Goal: Navigation & Orientation: Find specific page/section

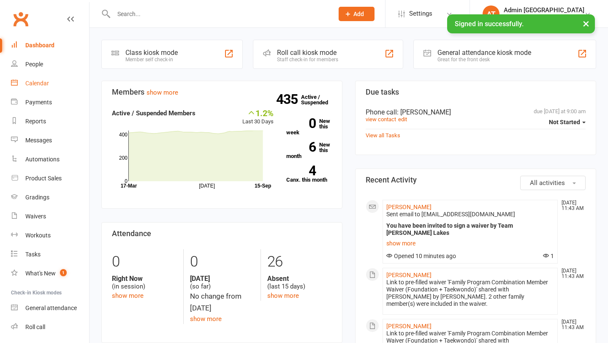
click at [40, 84] on div "Calendar" at bounding box center [37, 83] width 24 height 7
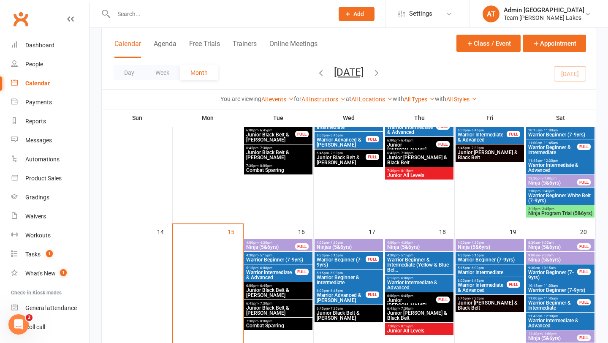
scroll to position [269, 0]
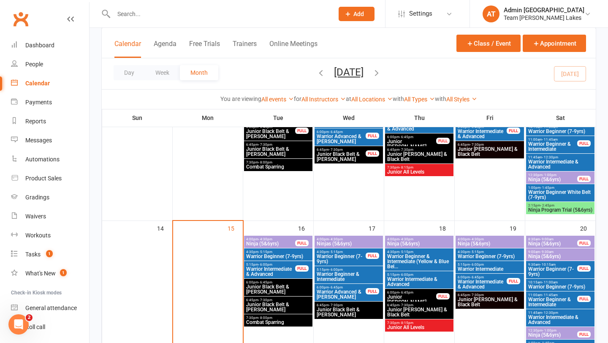
click at [557, 239] on span "8:30am - 9:00am" at bounding box center [552, 239] width 50 height 4
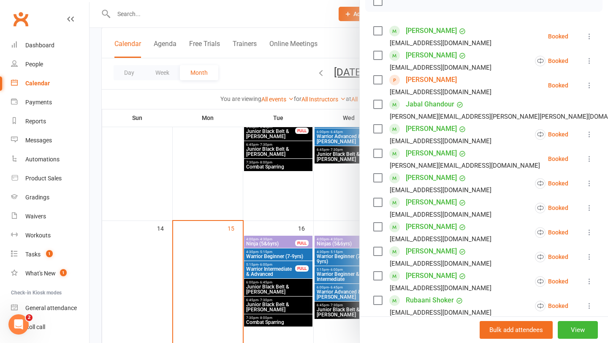
scroll to position [134, 0]
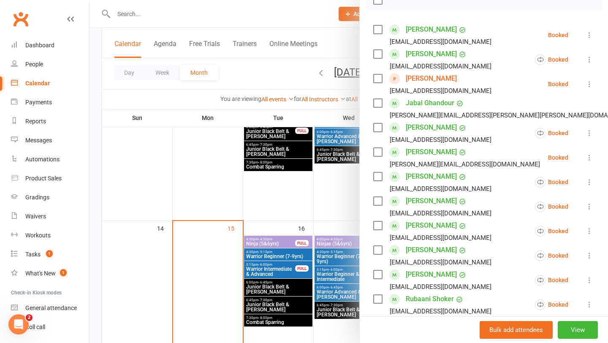
click at [308, 234] on div at bounding box center [348, 171] width 518 height 343
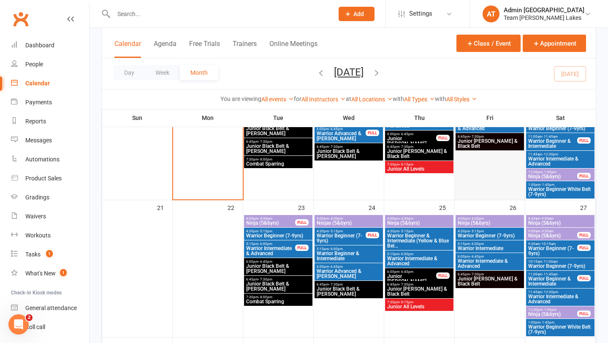
scroll to position [433, 0]
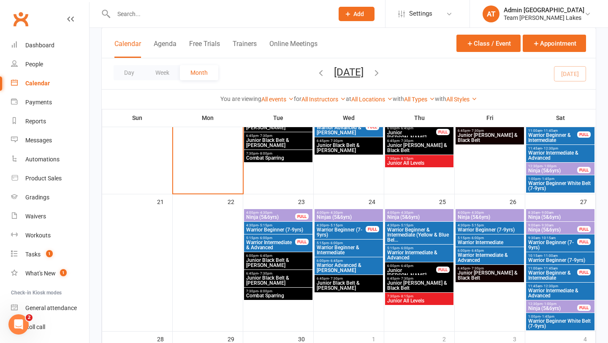
click at [555, 211] on span "8:30am - 9:00am" at bounding box center [559, 213] width 65 height 4
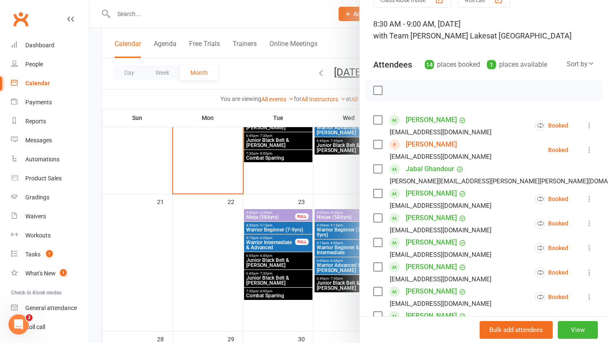
scroll to position [35, 0]
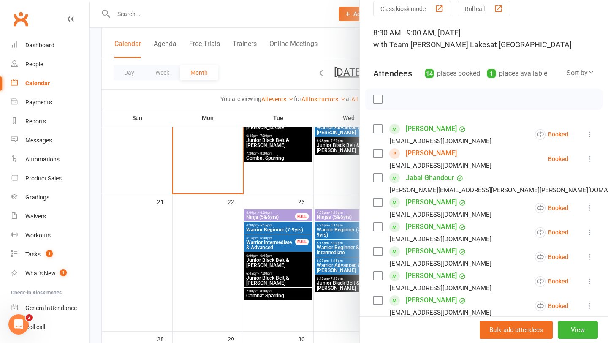
click at [255, 268] on div at bounding box center [348, 171] width 518 height 343
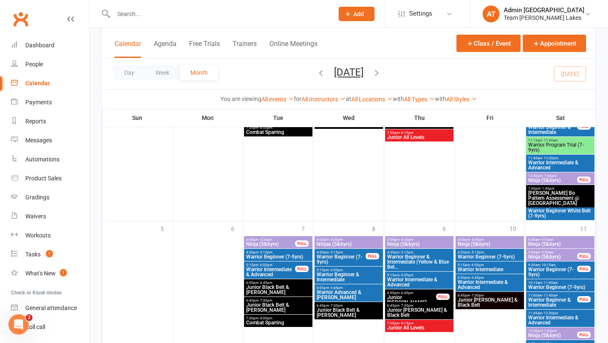
scroll to position [742, 0]
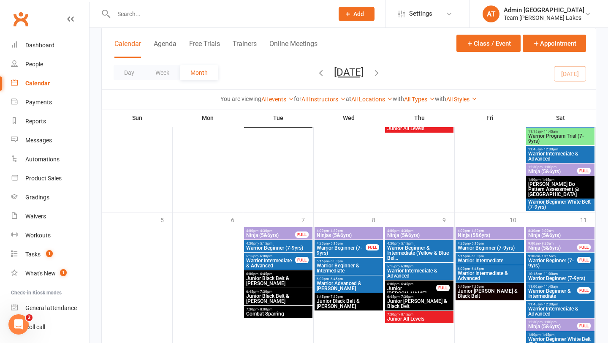
click at [558, 234] on span "Ninja (5&6yrs)" at bounding box center [559, 234] width 65 height 5
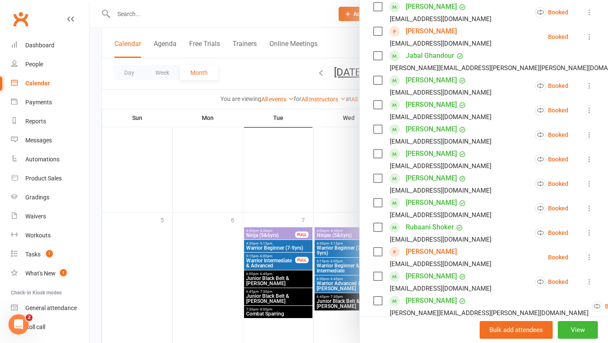
scroll to position [159, 0]
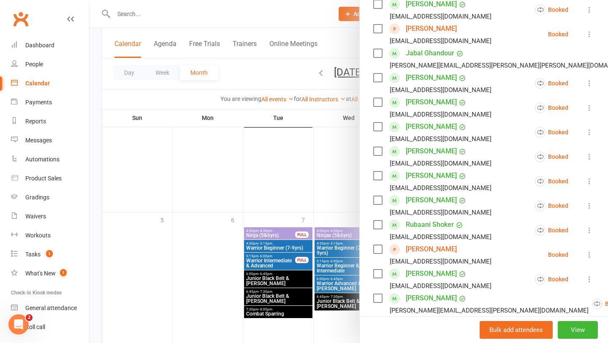
click at [443, 54] on link "Jabal Ghandour" at bounding box center [429, 53] width 49 height 14
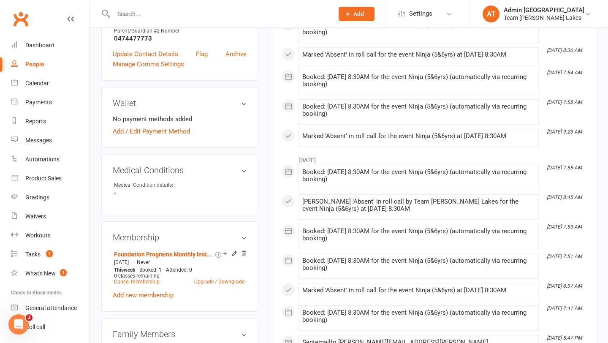
scroll to position [478, 0]
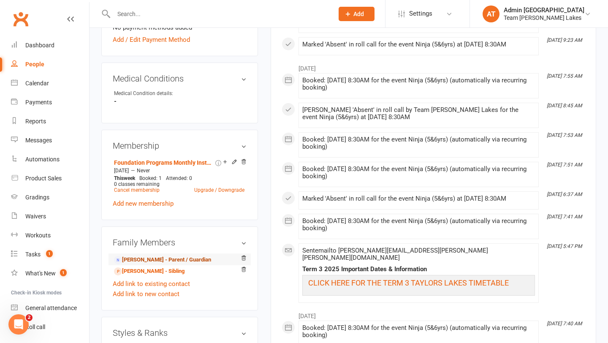
click at [165, 255] on link "Mary Ghandour - Parent / Guardian" at bounding box center [162, 259] width 97 height 9
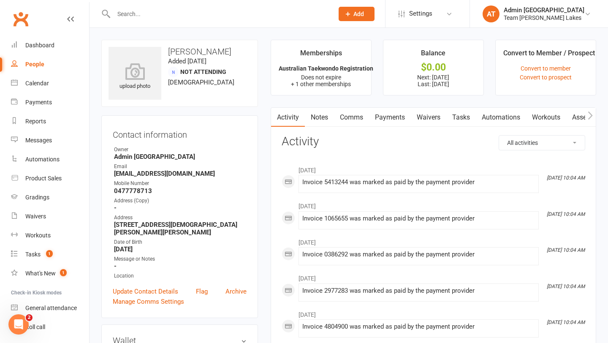
click at [394, 115] on link "Payments" at bounding box center [390, 117] width 42 height 19
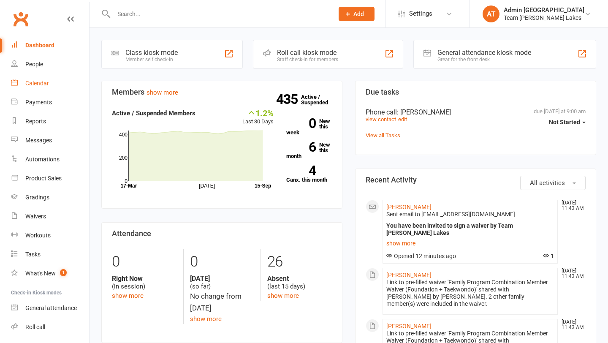
click at [37, 84] on div "Calendar" at bounding box center [37, 83] width 24 height 7
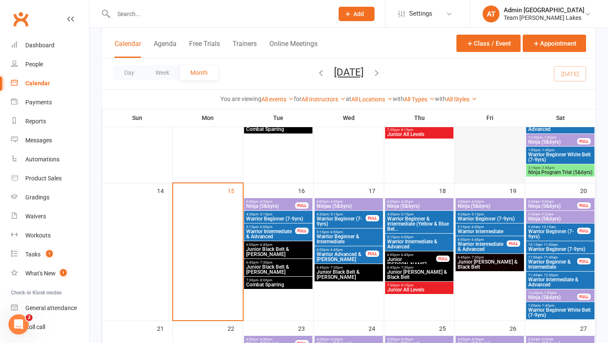
scroll to position [319, 0]
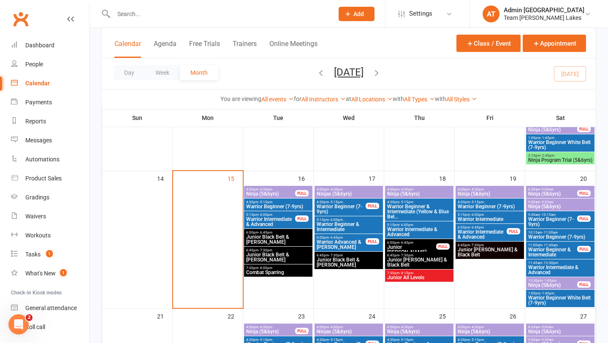
click at [555, 189] on span "8:30am - 9:00am" at bounding box center [552, 189] width 50 height 4
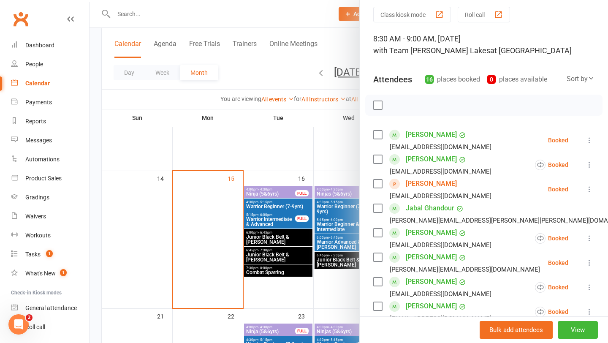
scroll to position [30, 0]
click at [333, 213] on div at bounding box center [348, 171] width 518 height 343
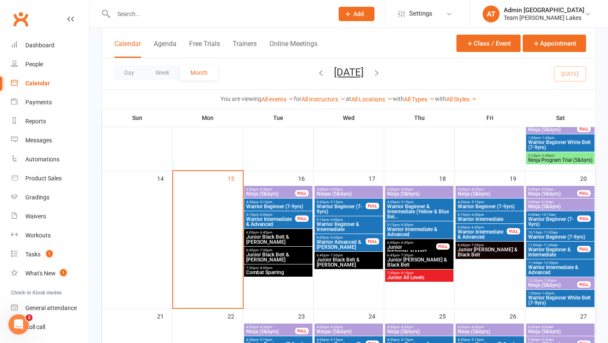
click at [559, 204] on span "Ninja (5&6yrs)" at bounding box center [559, 206] width 65 height 5
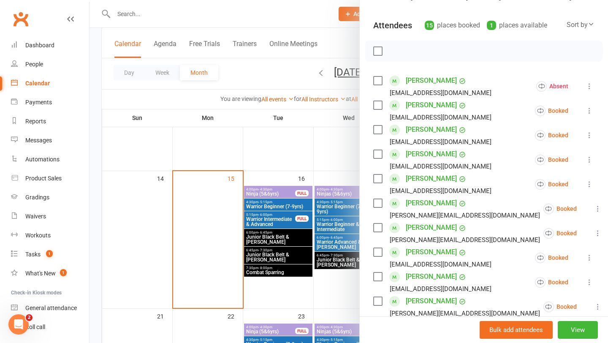
scroll to position [81, 0]
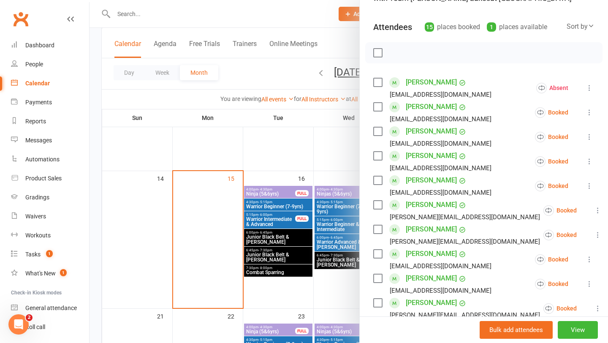
click at [342, 199] on div at bounding box center [348, 171] width 518 height 343
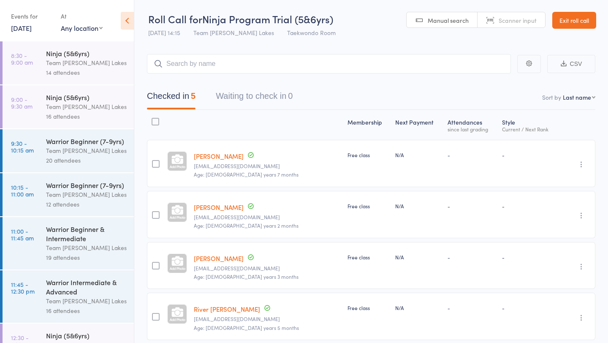
click at [576, 21] on link "Exit roll call" at bounding box center [574, 20] width 44 height 17
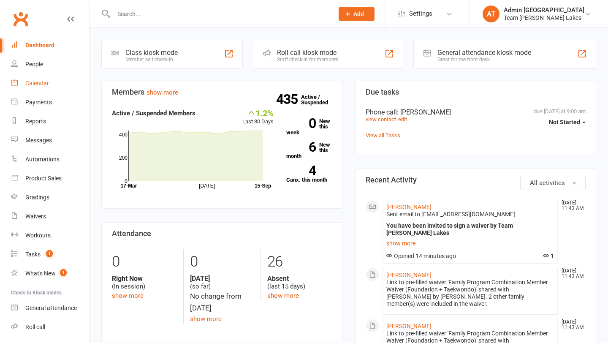
click at [35, 80] on div "Calendar" at bounding box center [37, 83] width 24 height 7
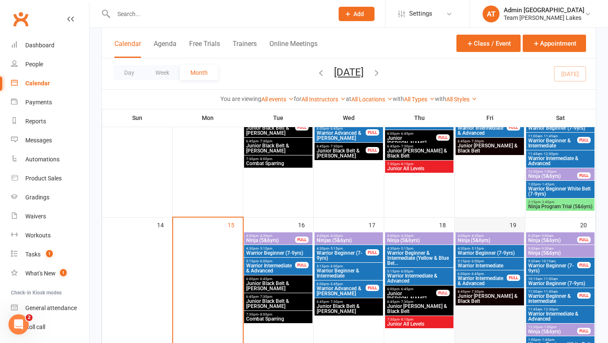
scroll to position [281, 0]
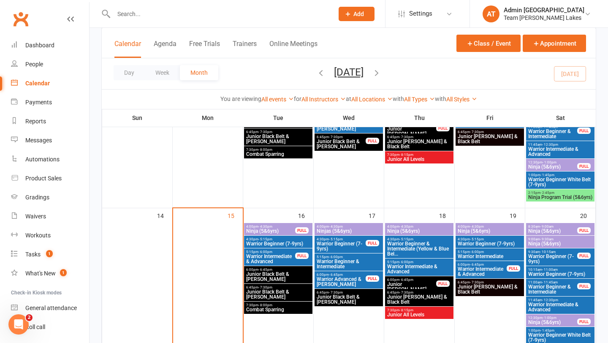
click at [554, 238] on span "9:00am - 9:30am" at bounding box center [559, 239] width 65 height 4
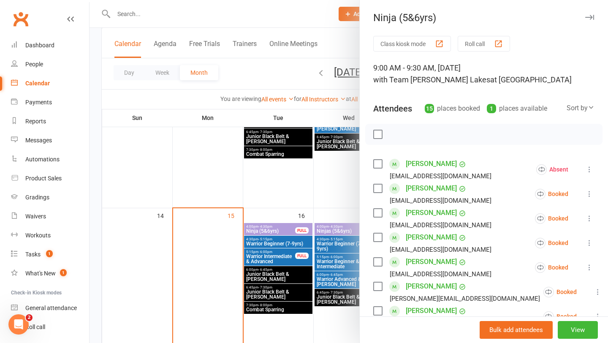
click at [256, 249] on div at bounding box center [348, 171] width 518 height 343
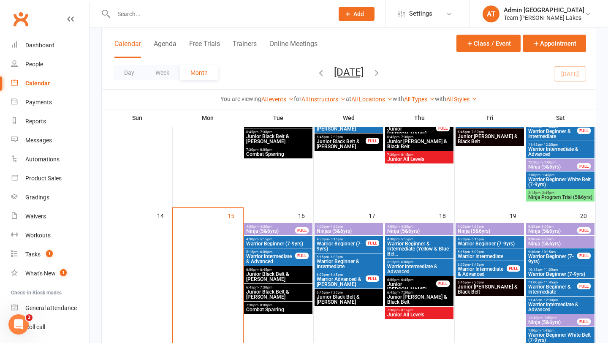
click at [553, 232] on span "Ninja (5&6yrs)" at bounding box center [552, 230] width 50 height 5
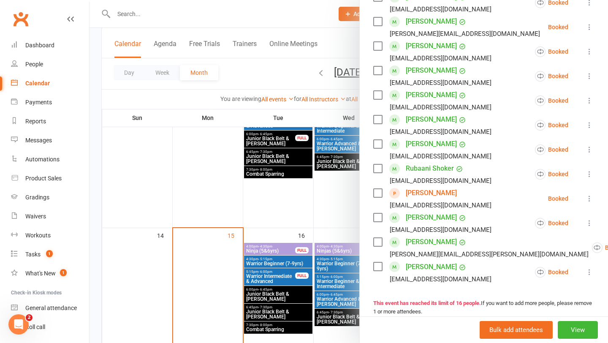
scroll to position [258, 0]
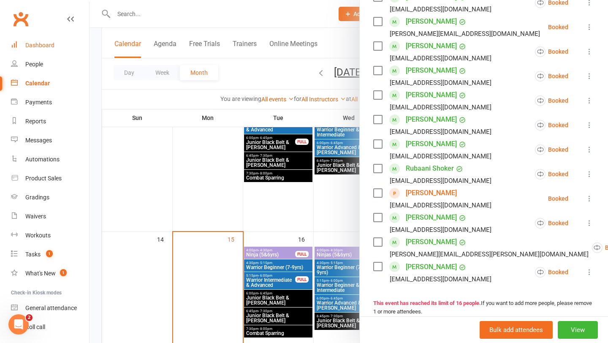
click at [48, 41] on link "Dashboard" at bounding box center [50, 45] width 78 height 19
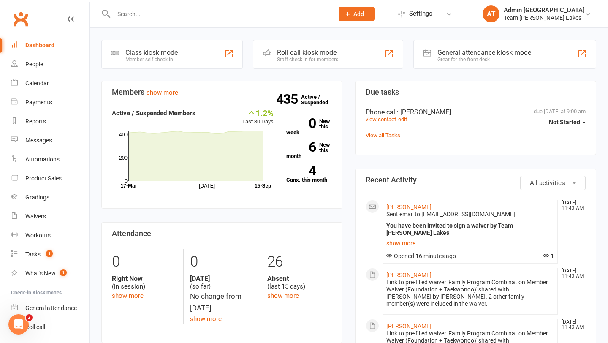
click at [131, 14] on input "text" at bounding box center [219, 14] width 216 height 12
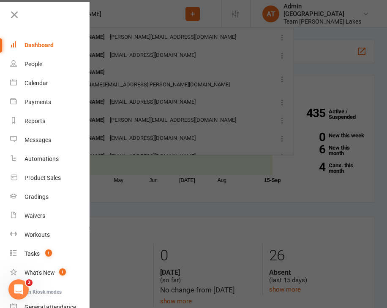
type input "[PERSON_NAME]"
